Goal: Information Seeking & Learning: Find specific fact

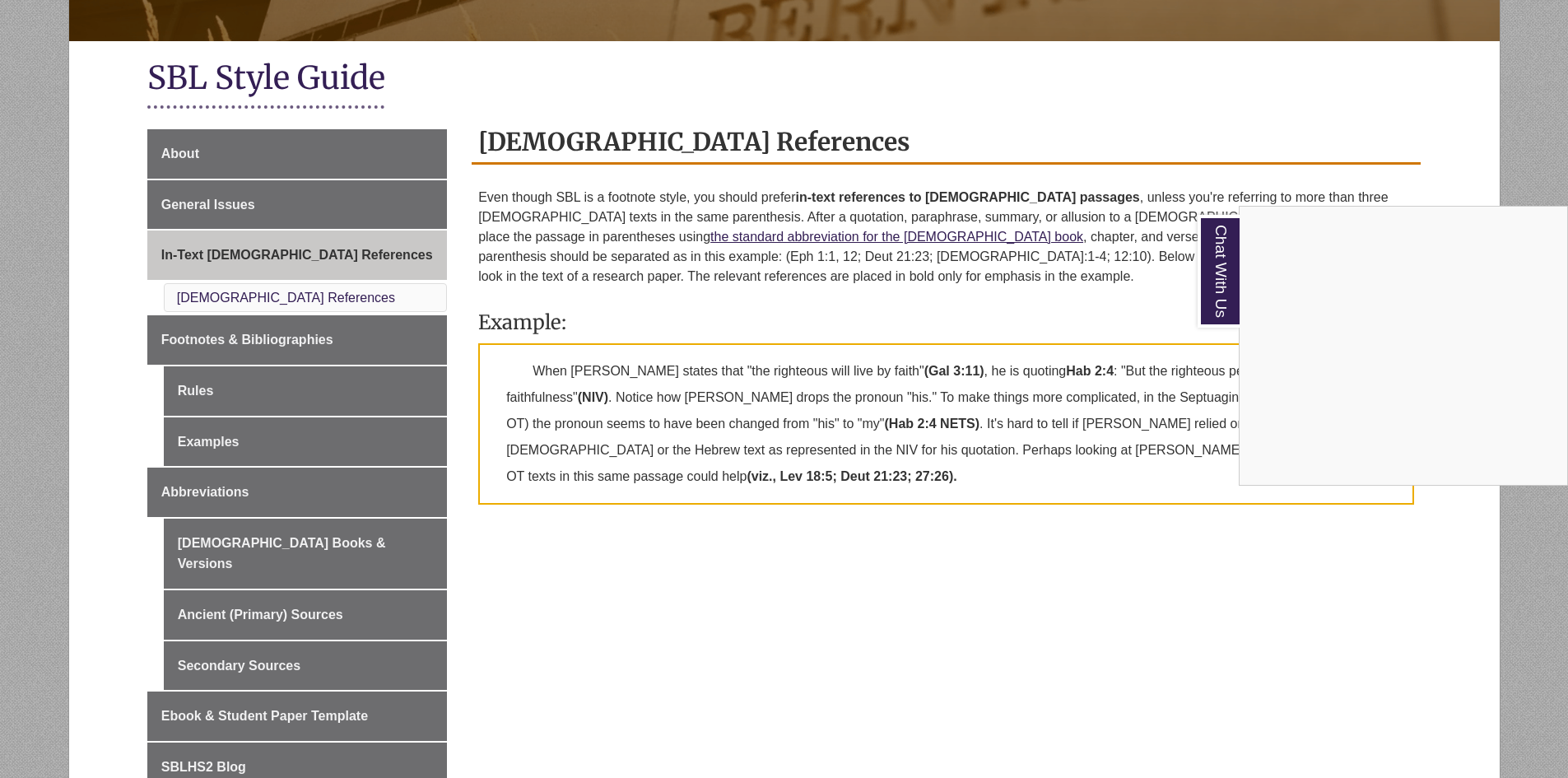
scroll to position [324, 0]
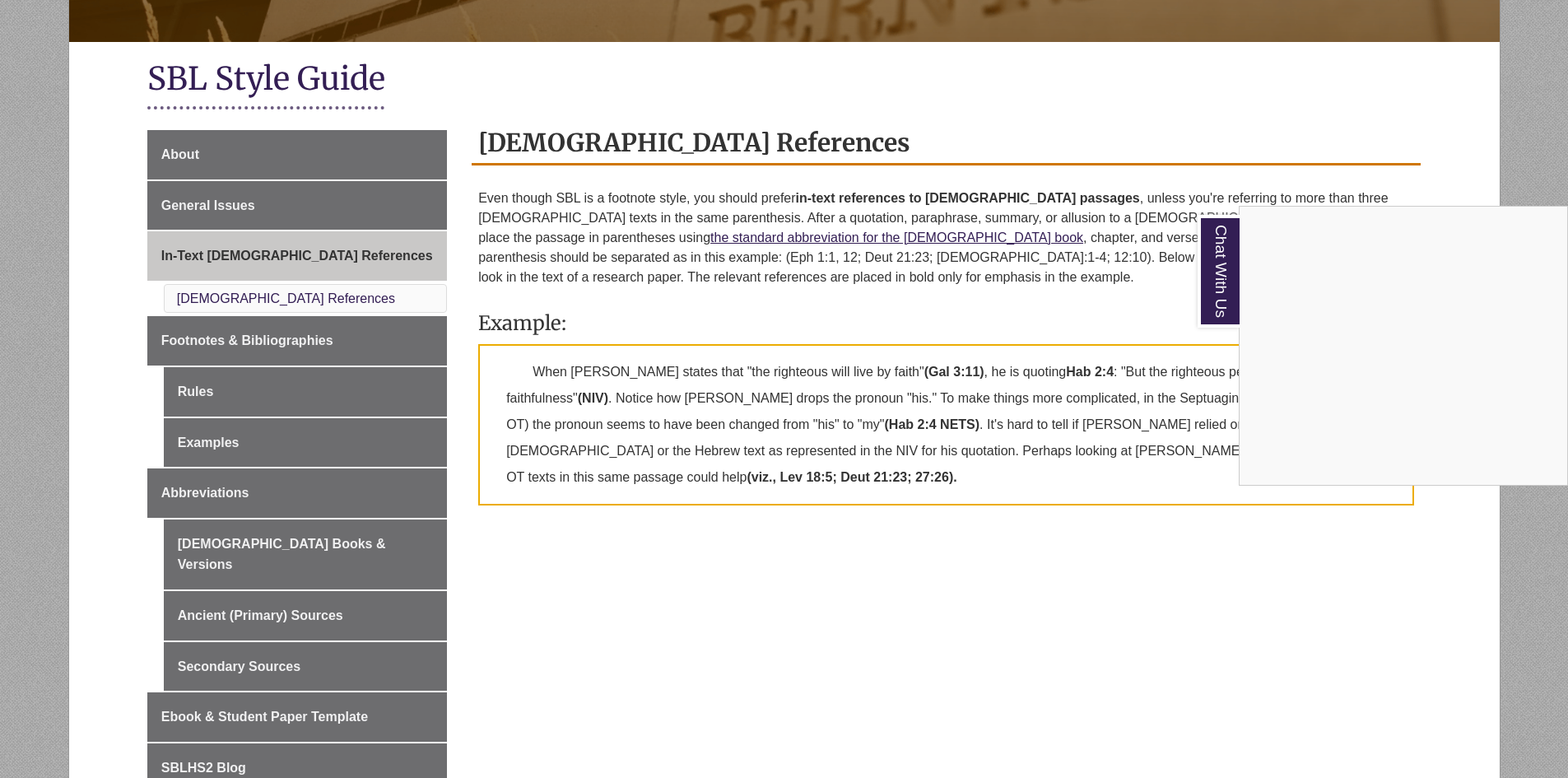
click at [1444, 144] on div "Chat With Us" at bounding box center [784, 389] width 1568 height 778
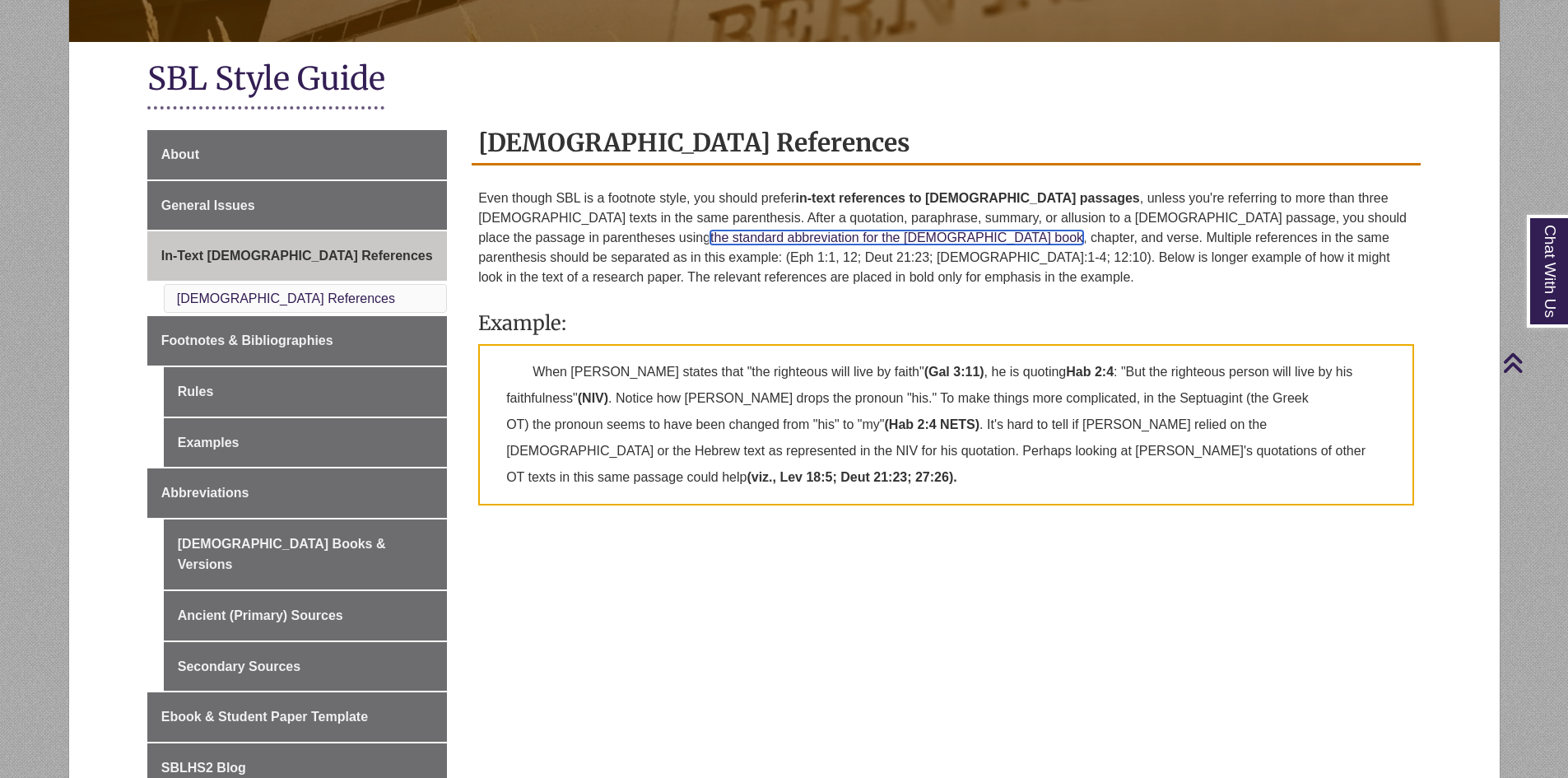
click at [1083, 230] on link "the standard abbreviation for the biblical book" at bounding box center [896, 236] width 373 height 14
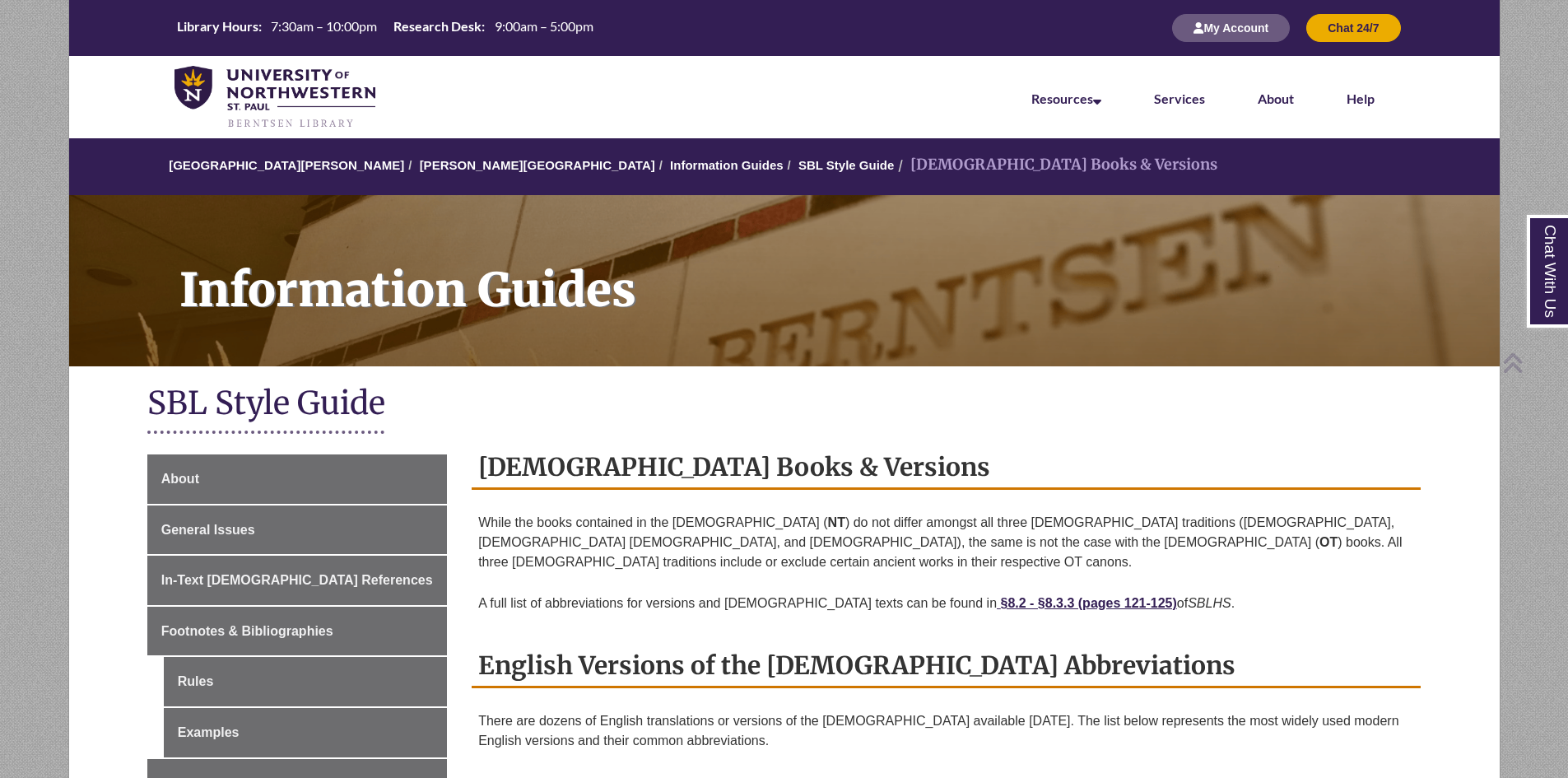
scroll to position [1274, 0]
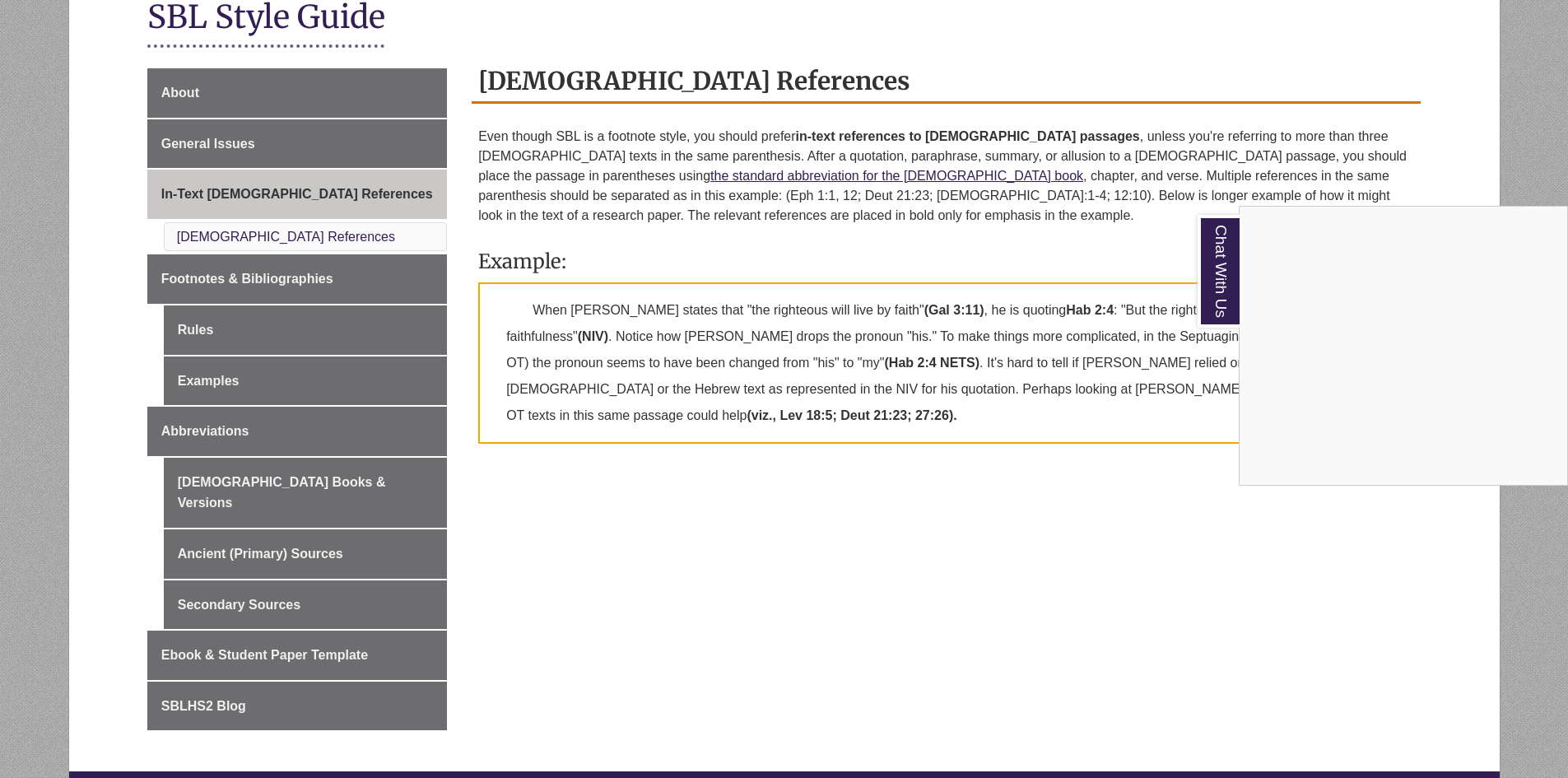
scroll to position [391, 0]
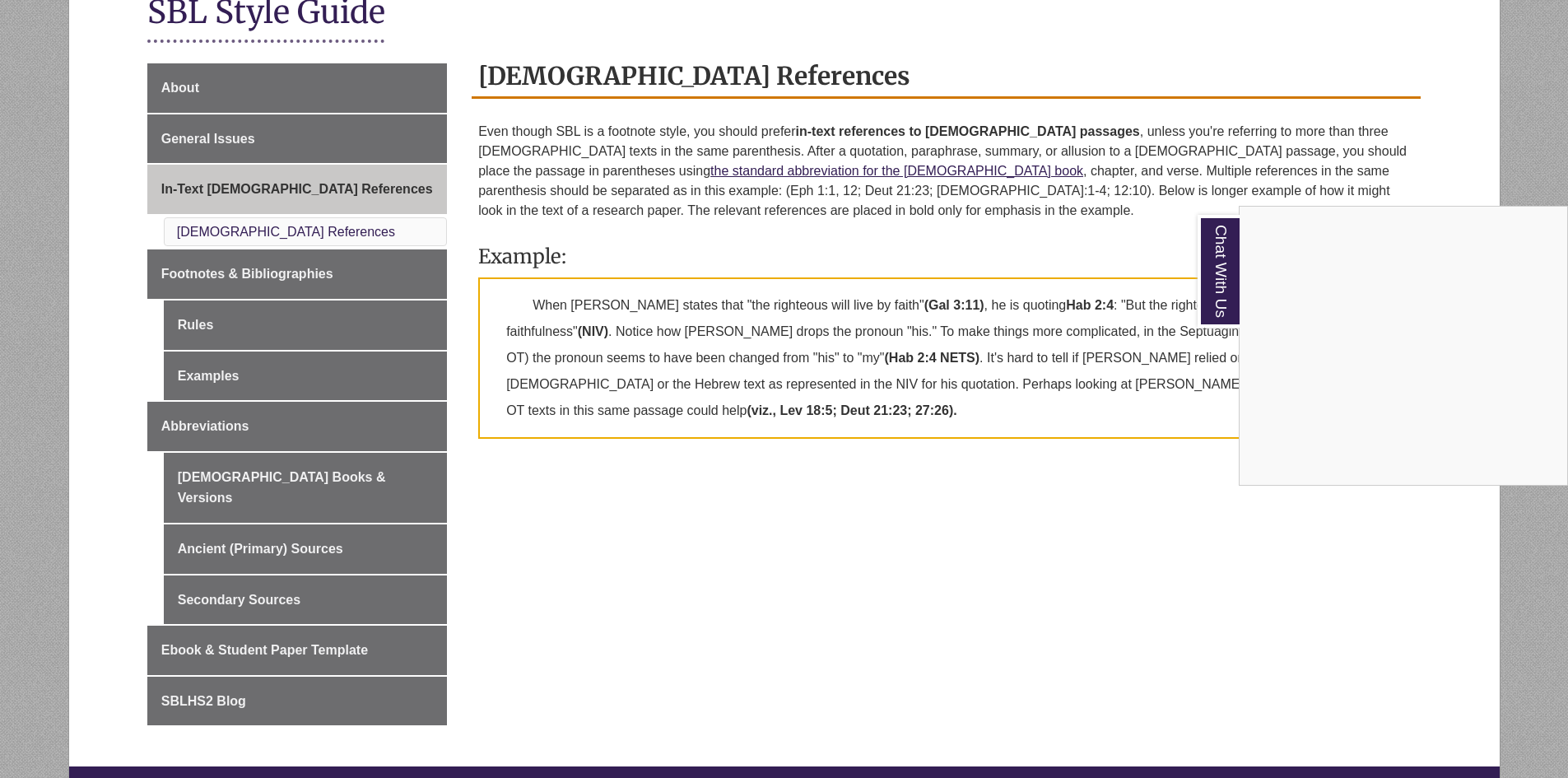
click at [1396, 117] on div "Chat With Us" at bounding box center [784, 389] width 1568 height 778
